Goal: Find contact information: Find contact information

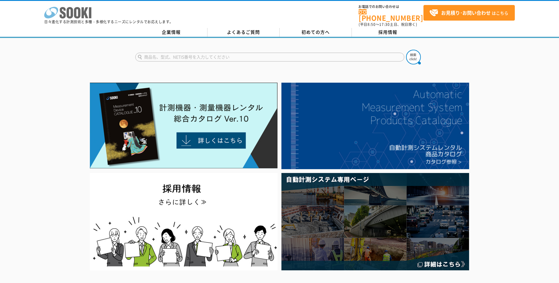
click at [77, 16] on icon "株式会社 ソーキ" at bounding box center [67, 13] width 47 height 12
click at [161, 29] on link "企業情報" at bounding box center [171, 32] width 72 height 9
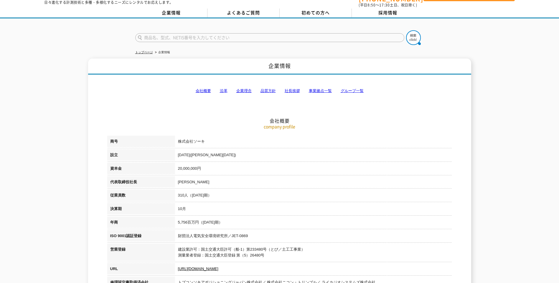
scroll to position [29, 0]
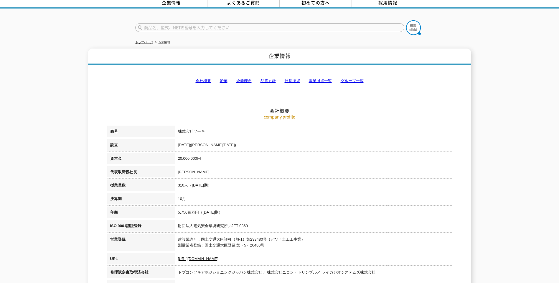
click at [320, 79] on link "事業拠点一覧" at bounding box center [320, 81] width 23 height 4
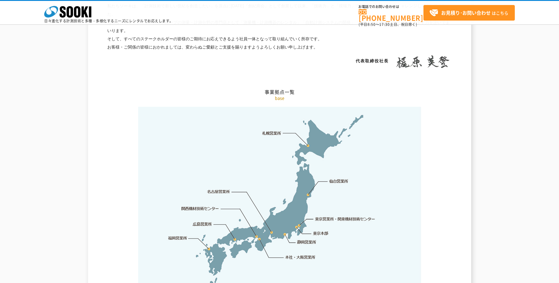
scroll to position [1183, 0]
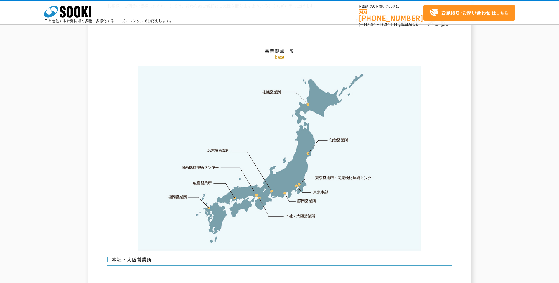
click at [352, 175] on link "東京営業所・関東機材技術センター" at bounding box center [345, 178] width 60 height 6
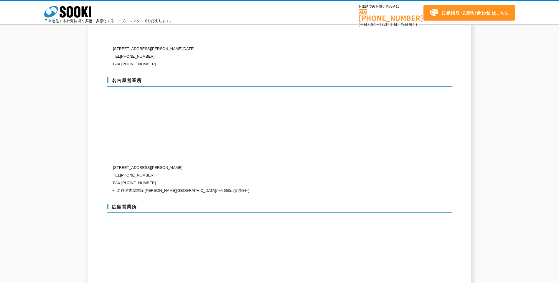
scroll to position [2017, 0]
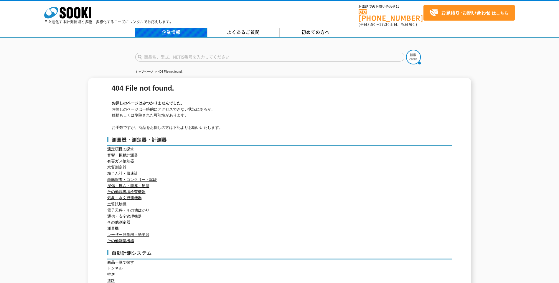
click at [169, 28] on link "企業情報" at bounding box center [171, 32] width 72 height 9
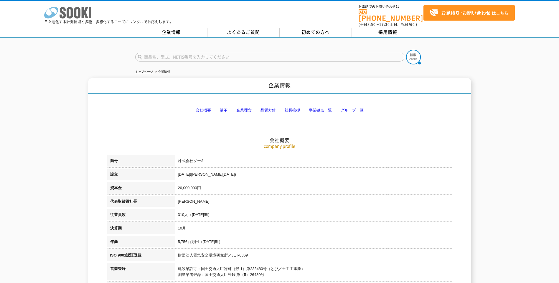
click at [79, 16] on icon at bounding box center [77, 12] width 6 height 11
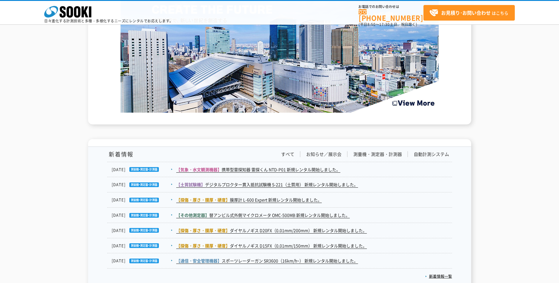
scroll to position [913, 0]
